Goal: Use online tool/utility: Utilize a website feature to perform a specific function

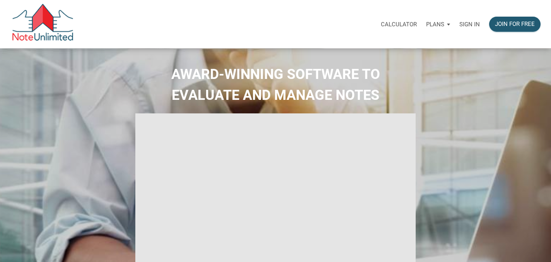
click at [466, 22] on p "Sign in" at bounding box center [470, 24] width 21 height 7
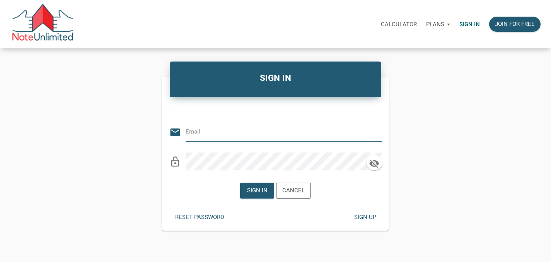
type input "[PERSON_NAME][EMAIL_ADDRESS][PERSON_NAME][DOMAIN_NAME]"
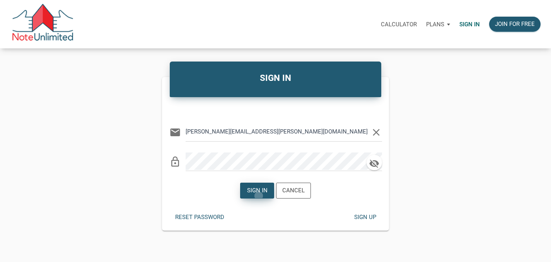
click at [259, 196] on div "Sign in" at bounding box center [257, 190] width 33 height 15
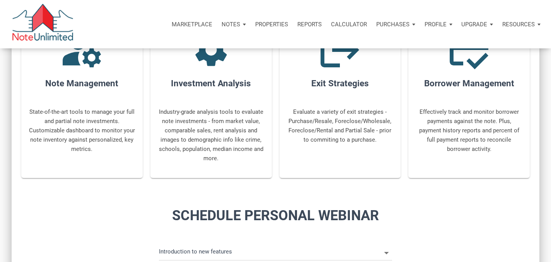
scroll to position [311, 0]
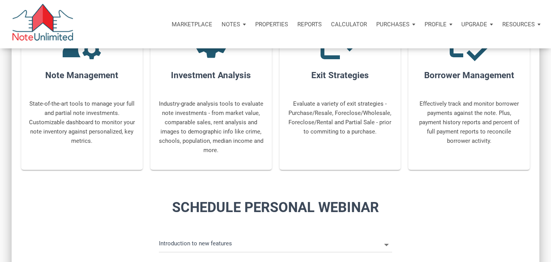
click at [354, 22] on p "Calculator" at bounding box center [349, 24] width 36 height 7
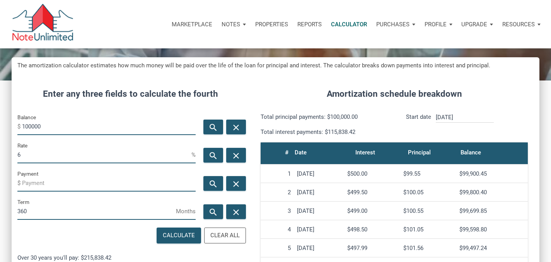
scroll to position [93, 0]
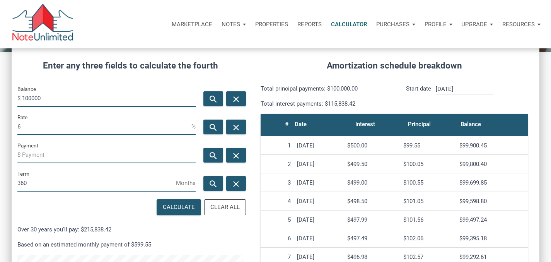
drag, startPoint x: 45, startPoint y: 99, endPoint x: 0, endPoint y: 85, distance: 47.0
click at [0, 89] on div "CALCULATOR The amortization calculator estimates how much money will be paid ov…" at bounding box center [275, 179] width 551 height 446
type input "11353330"
drag, startPoint x: 24, startPoint y: 126, endPoint x: 0, endPoint y: 126, distance: 23.6
click at [13, 126] on div "Rate 6 %" at bounding box center [107, 127] width 190 height 28
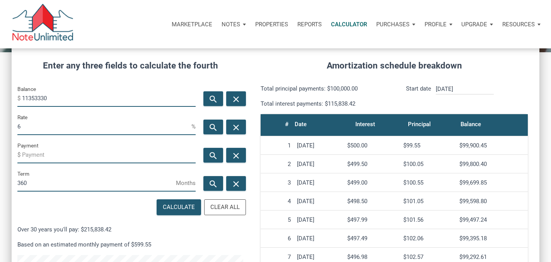
type input "9"
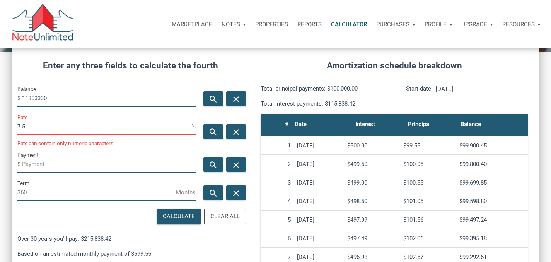
scroll to position [386446, 386291]
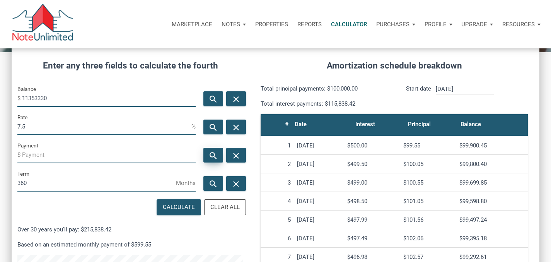
type input "7.5"
click at [214, 158] on icon "search" at bounding box center [212, 156] width 9 height 10
type input "-79384.13"
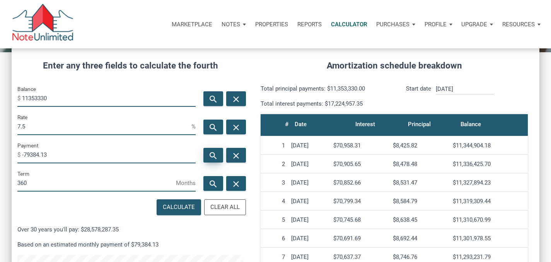
scroll to position [373, 528]
click at [51, 99] on input "11353330" at bounding box center [109, 97] width 174 height 17
click at [46, 97] on input "1135333" at bounding box center [109, 97] width 174 height 17
click at [43, 99] on input "1135333" at bounding box center [109, 97] width 174 height 17
type input "113533.30"
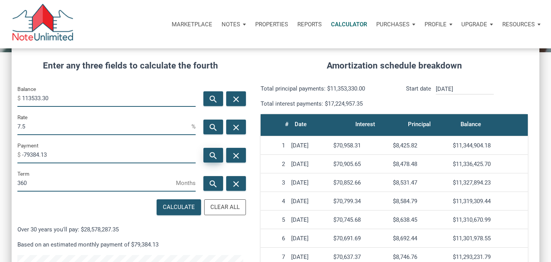
click at [218, 157] on div "search" at bounding box center [213, 155] width 20 height 15
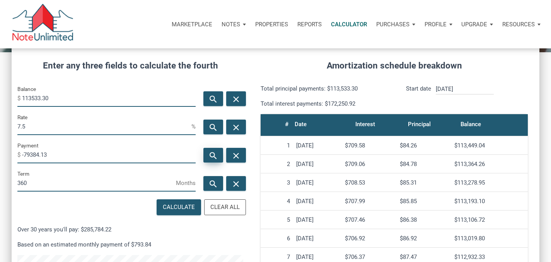
type input "-793.84"
click at [462, 87] on input "[DATE]" at bounding box center [465, 89] width 58 height 10
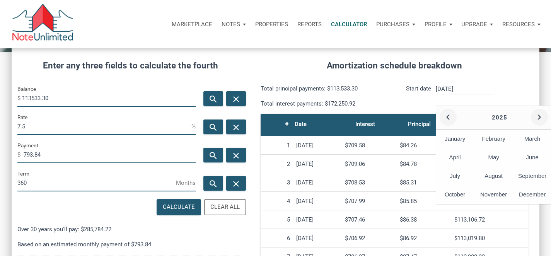
click at [501, 116] on p "2025" at bounding box center [500, 117] width 114 height 9
click at [489, 158] on div "May" at bounding box center [494, 157] width 39 height 19
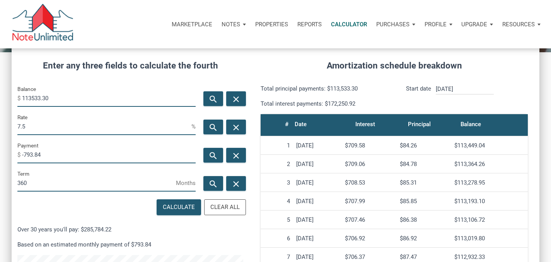
click at [449, 90] on input "[DATE]" at bounding box center [465, 89] width 58 height 10
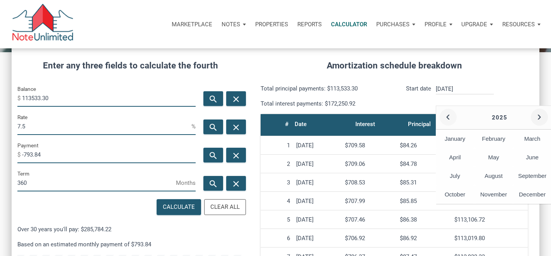
click at [450, 119] on button "‹" at bounding box center [448, 117] width 17 height 17
click at [495, 156] on div "May" at bounding box center [494, 157] width 39 height 19
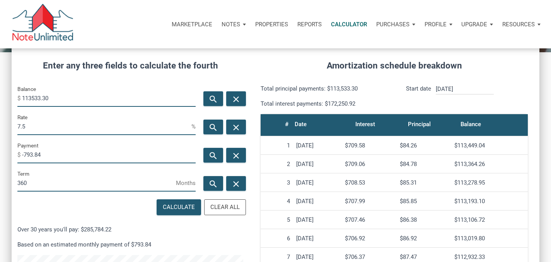
click at [465, 81] on div "Amortization schedule breakdown Total principal payments: $113,533.30 Total int…" at bounding box center [394, 225] width 291 height 354
click at [465, 85] on input "[DATE]" at bounding box center [465, 89] width 58 height 10
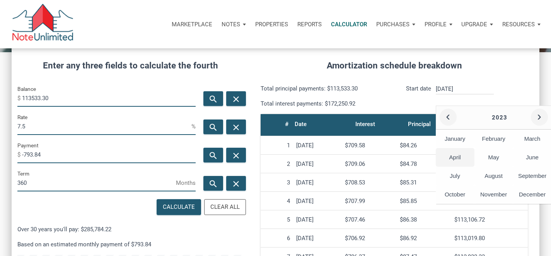
click at [450, 159] on div "April" at bounding box center [455, 157] width 39 height 19
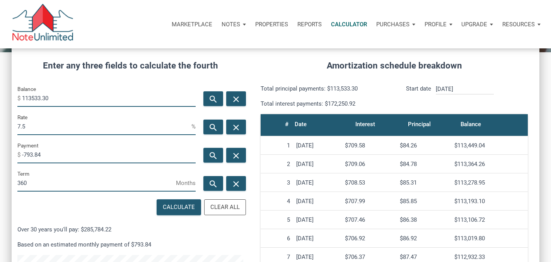
click at [468, 87] on input "[DATE]" at bounding box center [465, 89] width 58 height 10
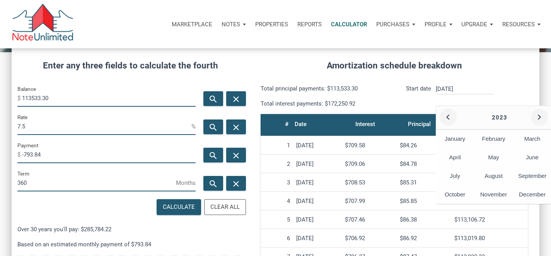
click at [497, 157] on div "May" at bounding box center [494, 157] width 39 height 19
type input "[DATE]"
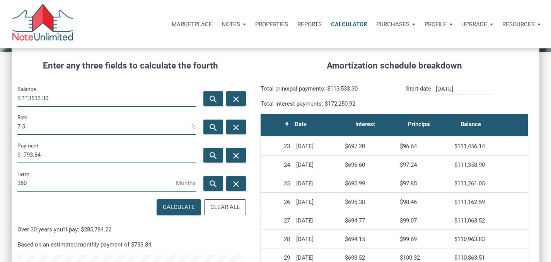
scroll to position [455, 0]
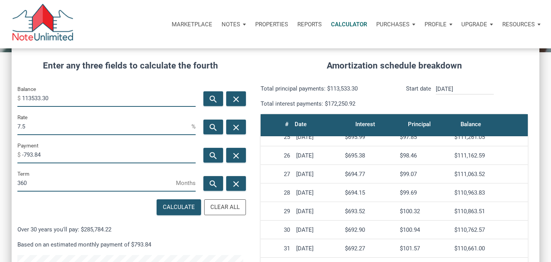
drag, startPoint x: 458, startPoint y: 192, endPoint x: 492, endPoint y: 191, distance: 34.1
click at [492, 191] on div "$110,963.83" at bounding box center [490, 192] width 70 height 7
